Goal: Task Accomplishment & Management: Manage account settings

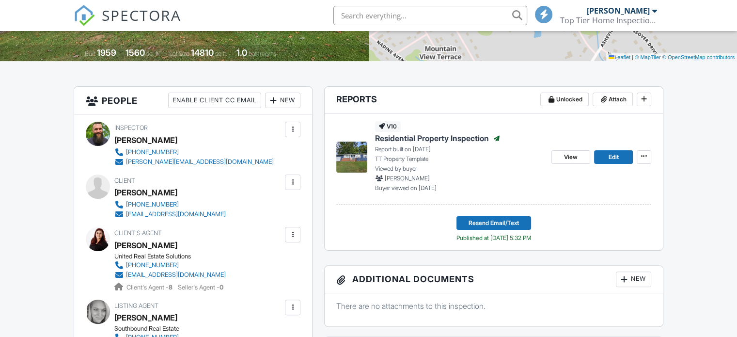
scroll to position [176, 0]
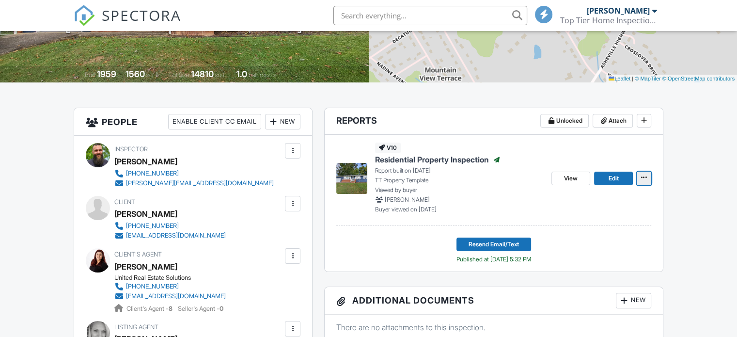
click at [642, 177] on icon at bounding box center [644, 177] width 6 height 7
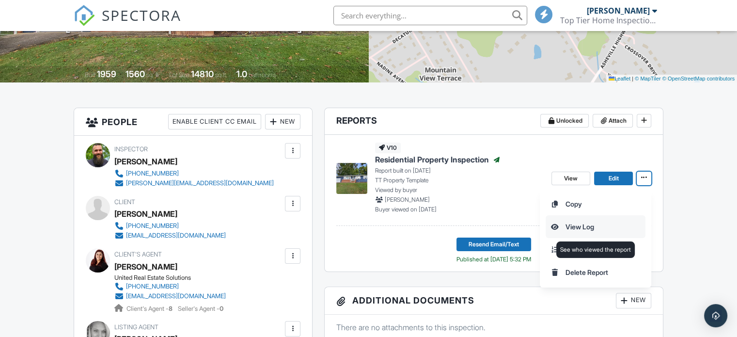
click at [589, 223] on input "View Log" at bounding box center [595, 227] width 99 height 22
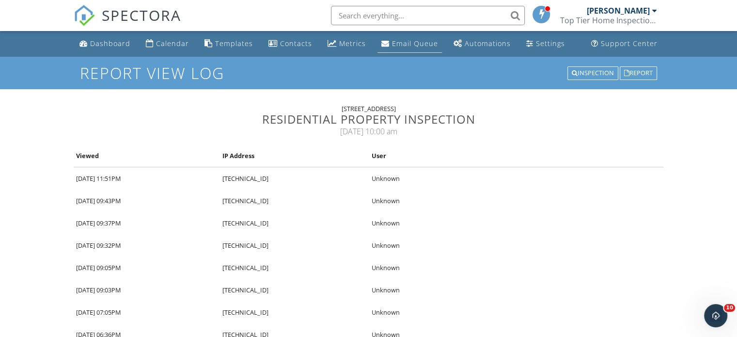
click at [397, 50] on link "Email Queue" at bounding box center [410, 44] width 64 height 18
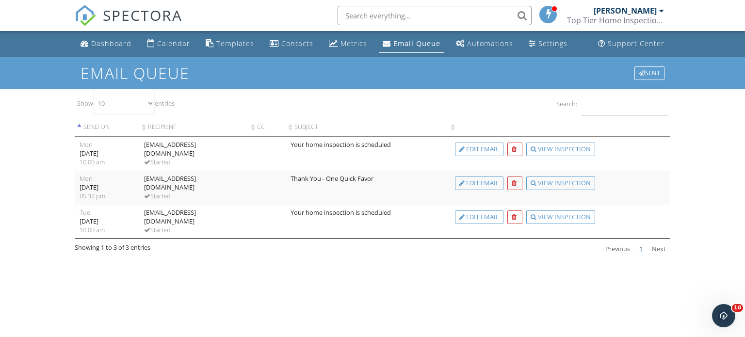
click at [374, 15] on input "text" at bounding box center [434, 15] width 194 height 19
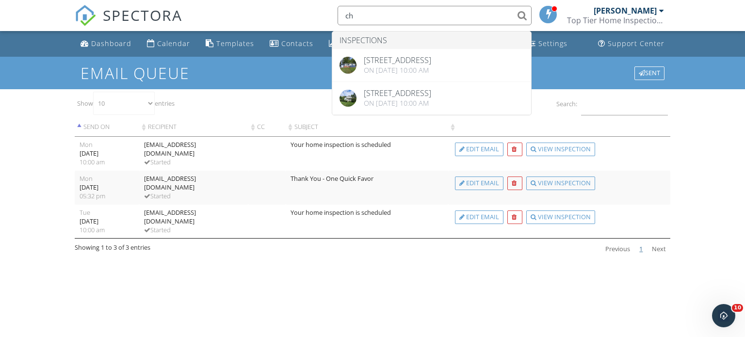
type input "c"
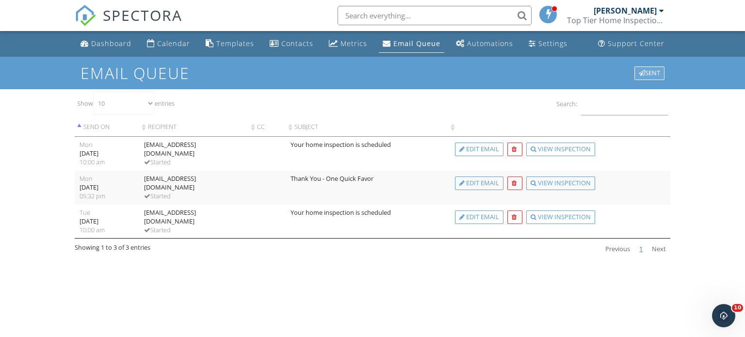
click at [650, 70] on div "Sent" at bounding box center [649, 73] width 30 height 14
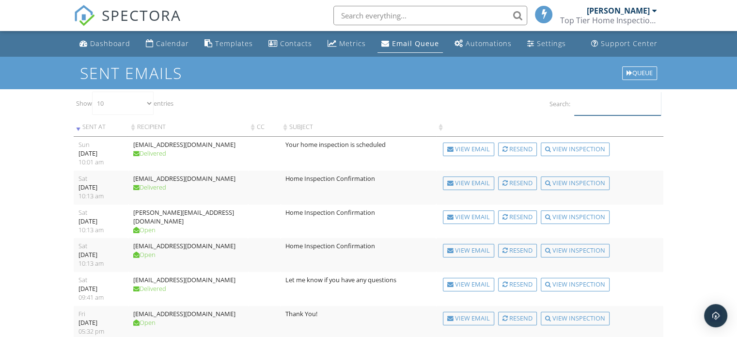
click at [595, 109] on input "Search:" at bounding box center [617, 104] width 87 height 24
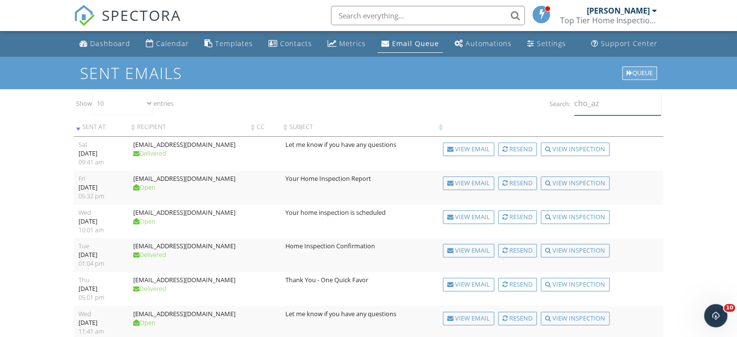
type input "cho_az"
click at [628, 73] on div at bounding box center [630, 73] width 6 height 6
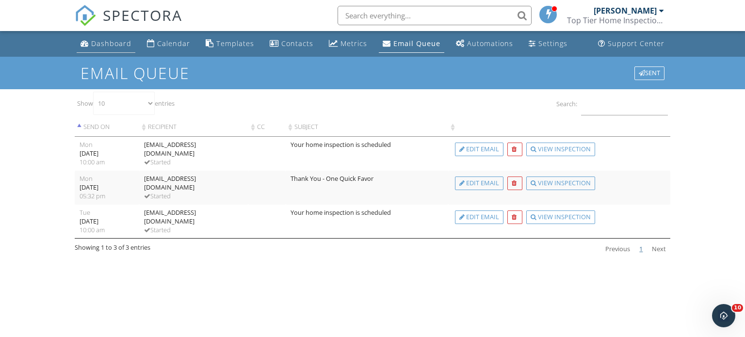
click at [107, 43] on div "Dashboard" at bounding box center [111, 43] width 40 height 9
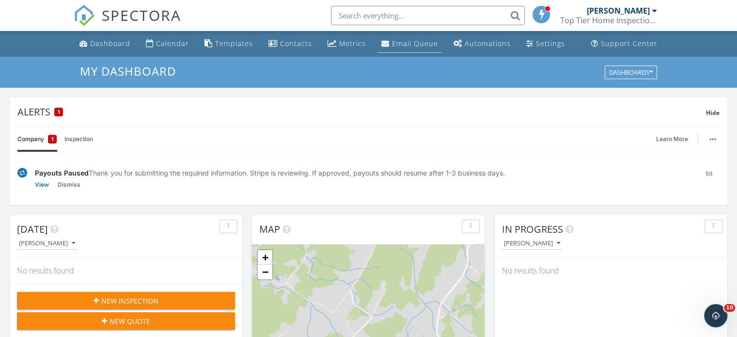
click at [407, 51] on link "Email Queue" at bounding box center [410, 44] width 64 height 18
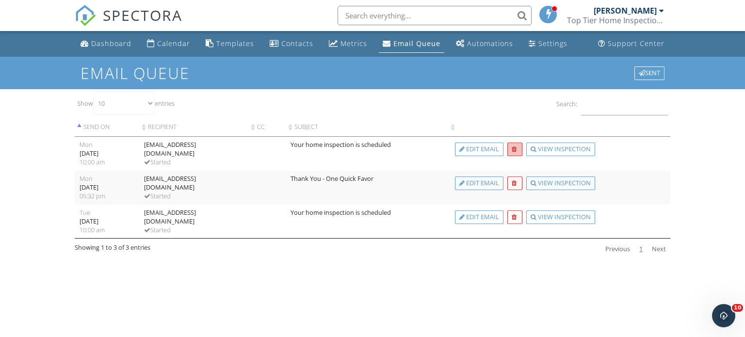
click at [512, 149] on div at bounding box center [513, 149] width 5 height 6
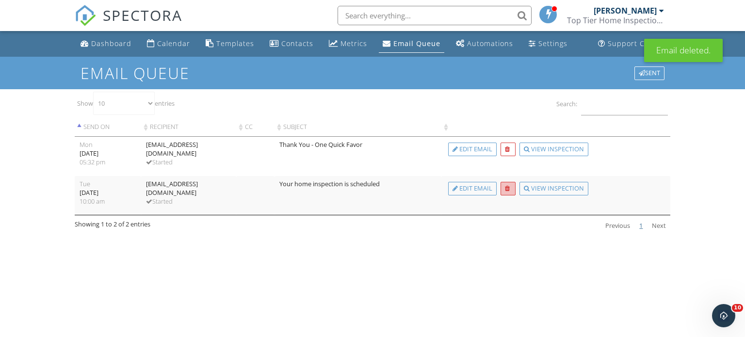
click at [510, 187] on div at bounding box center [507, 189] width 15 height 14
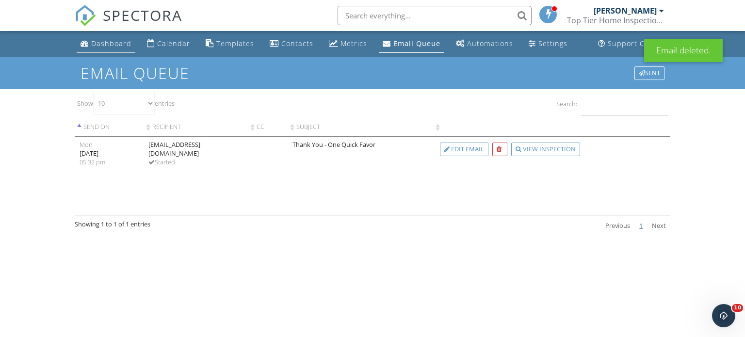
click at [97, 45] on div "Dashboard" at bounding box center [111, 43] width 40 height 9
